Goal: Find specific page/section: Find specific page/section

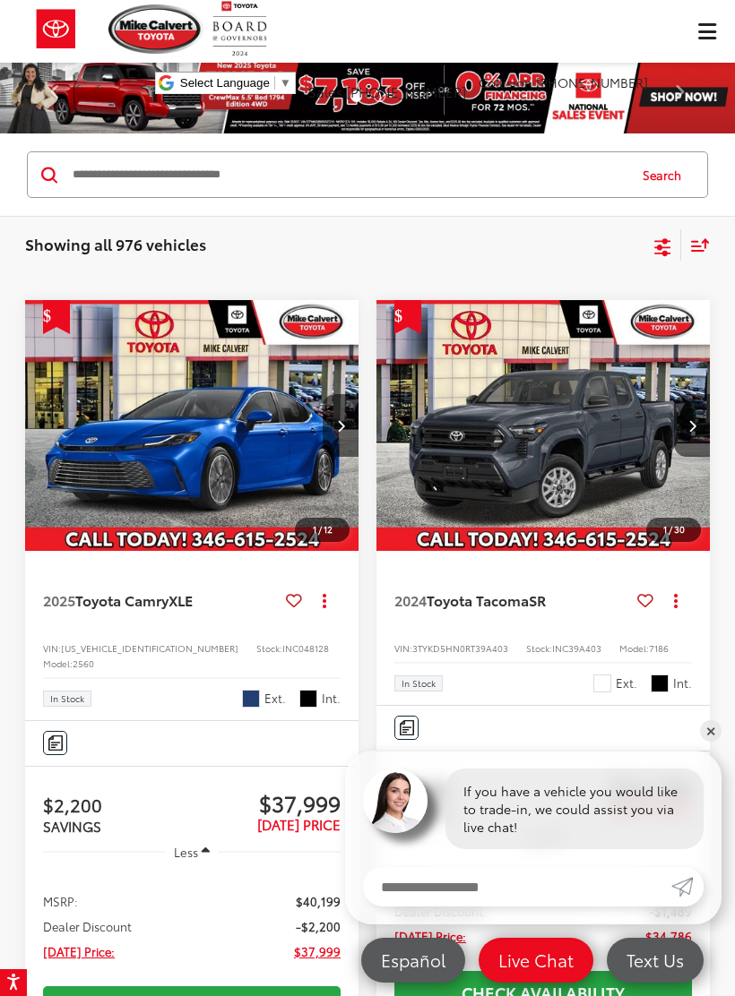
click at [660, 240] on icon "Select filters" at bounding box center [662, 244] width 16 height 12
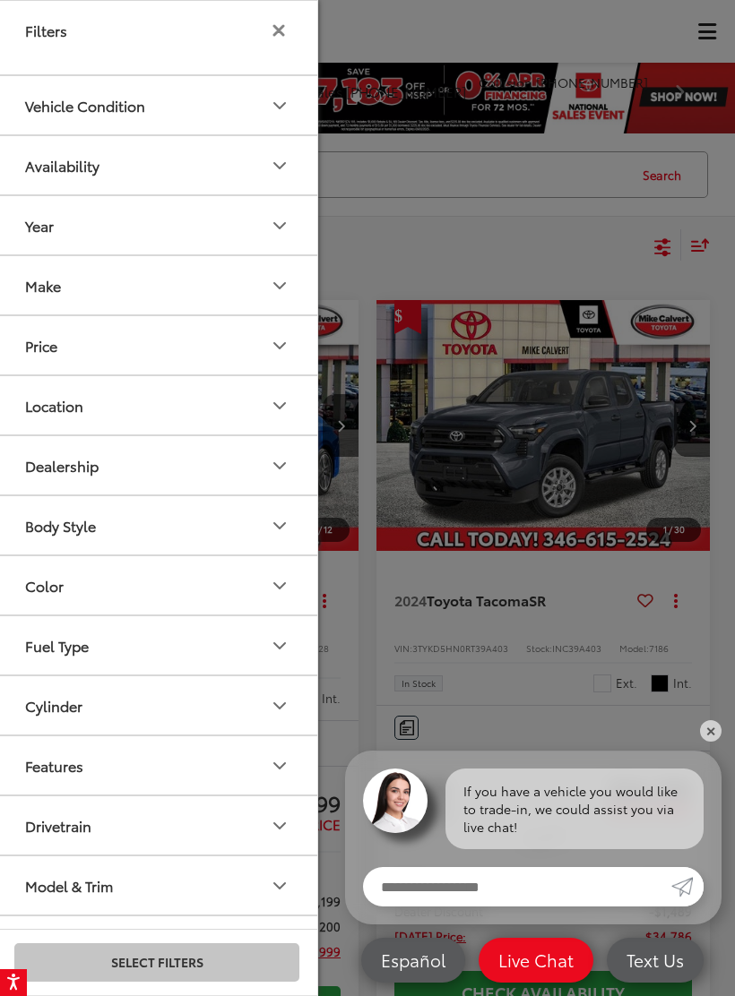
click at [244, 583] on button "Color" at bounding box center [157, 585] width 323 height 58
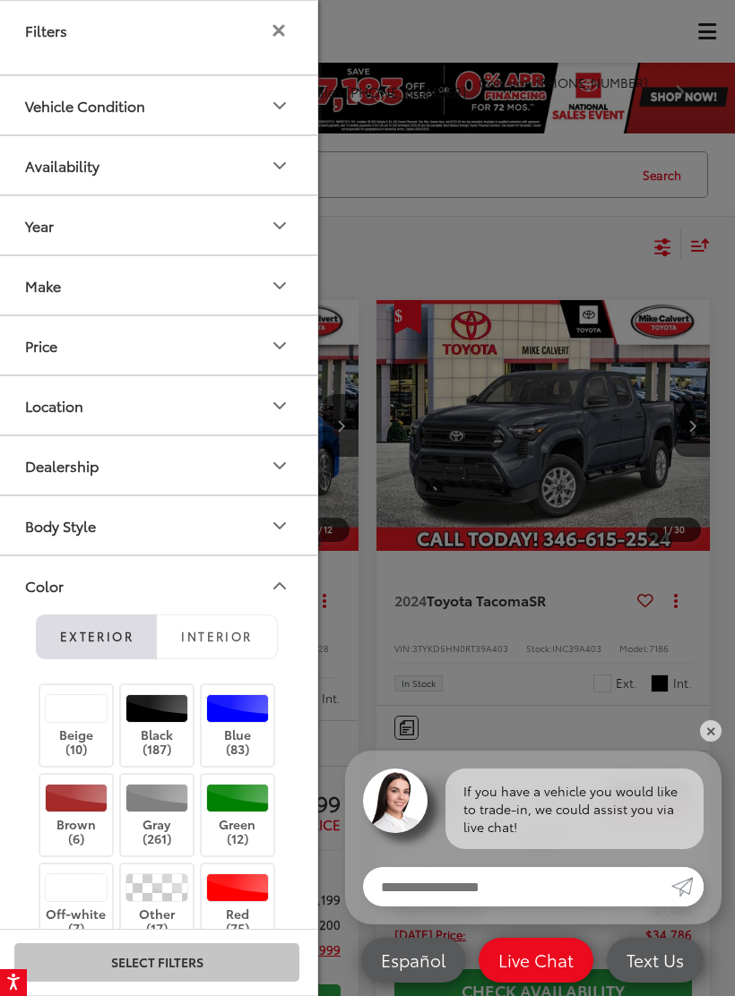
click at [243, 623] on button "Interior" at bounding box center [217, 637] width 121 height 45
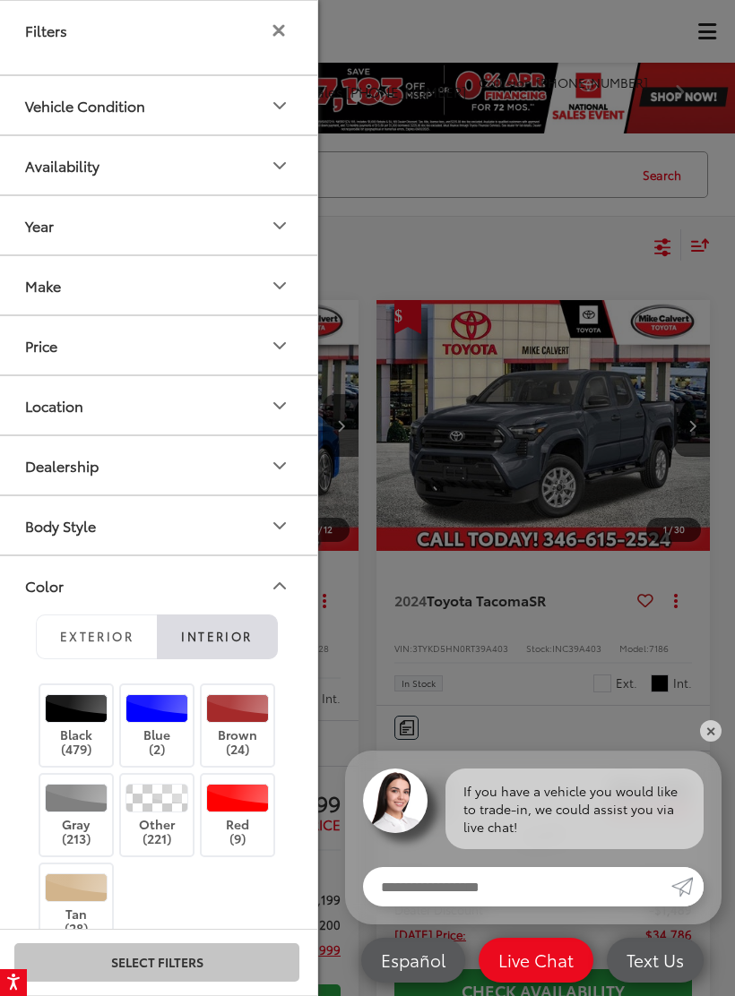
click at [245, 814] on label "Red (9)" at bounding box center [238, 816] width 73 height 64
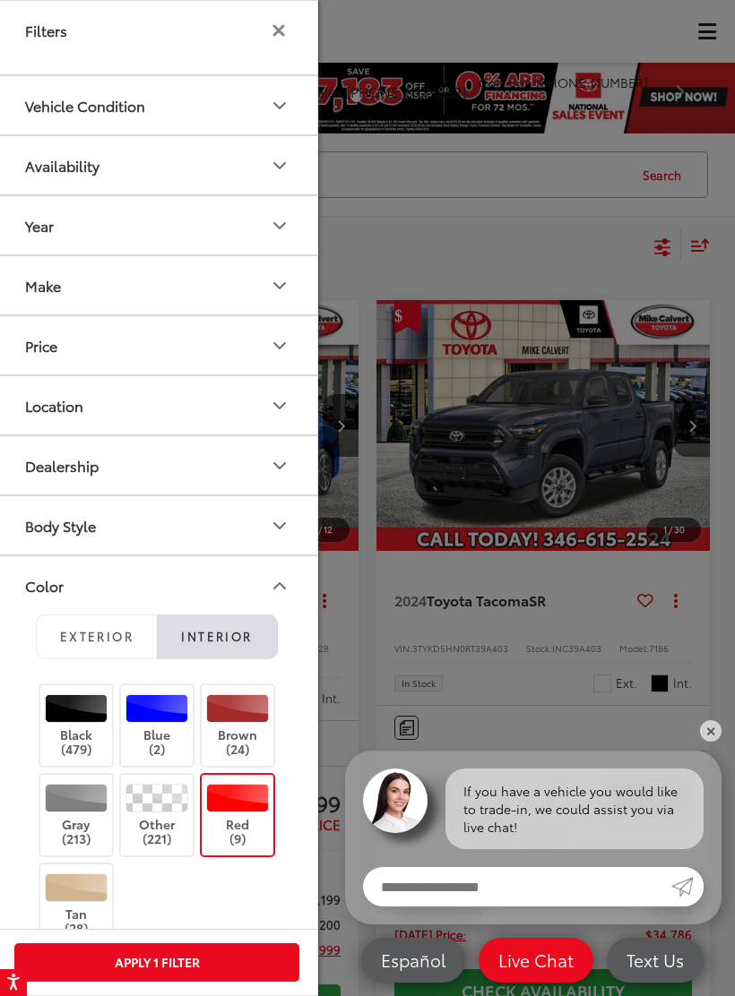
click at [223, 970] on button "Apply 1 Filter" at bounding box center [156, 963] width 285 height 39
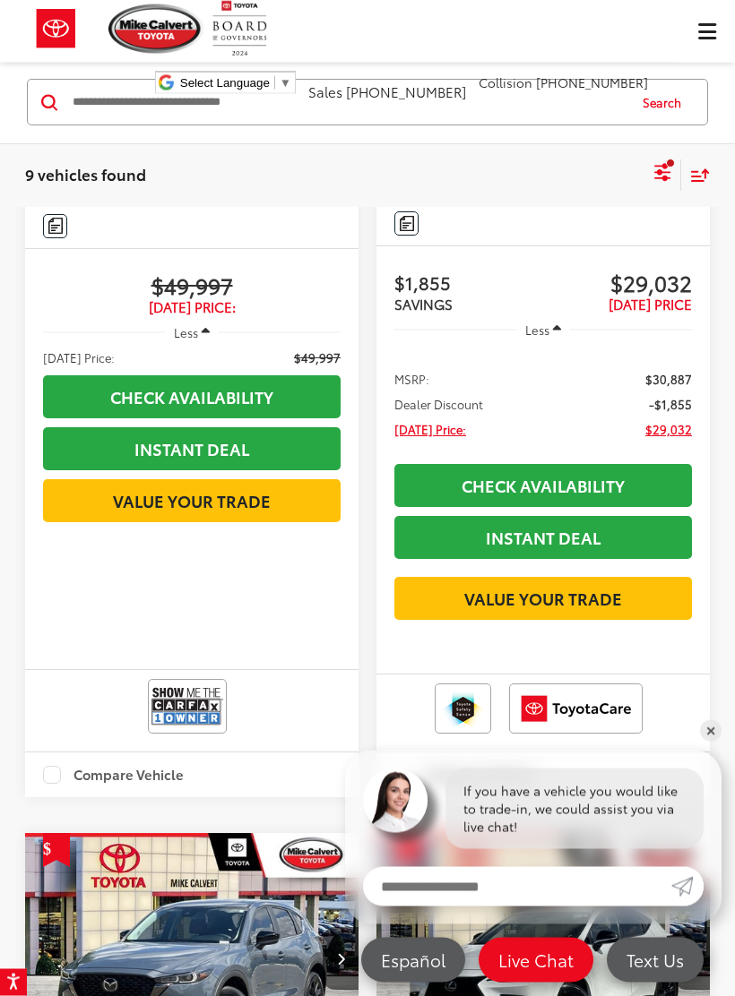
scroll to position [2471, 0]
